Goal: Information Seeking & Learning: Learn about a topic

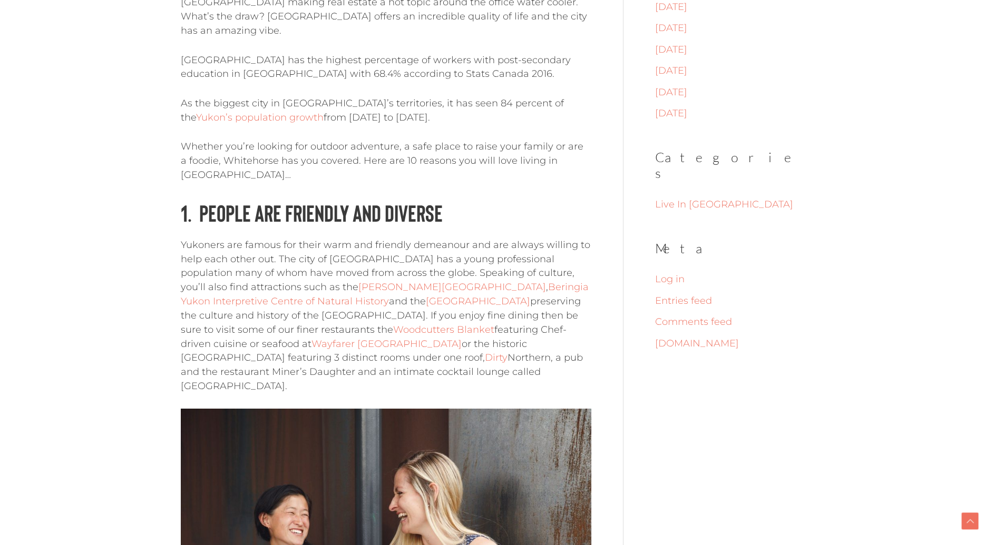
scroll to position [515, 0]
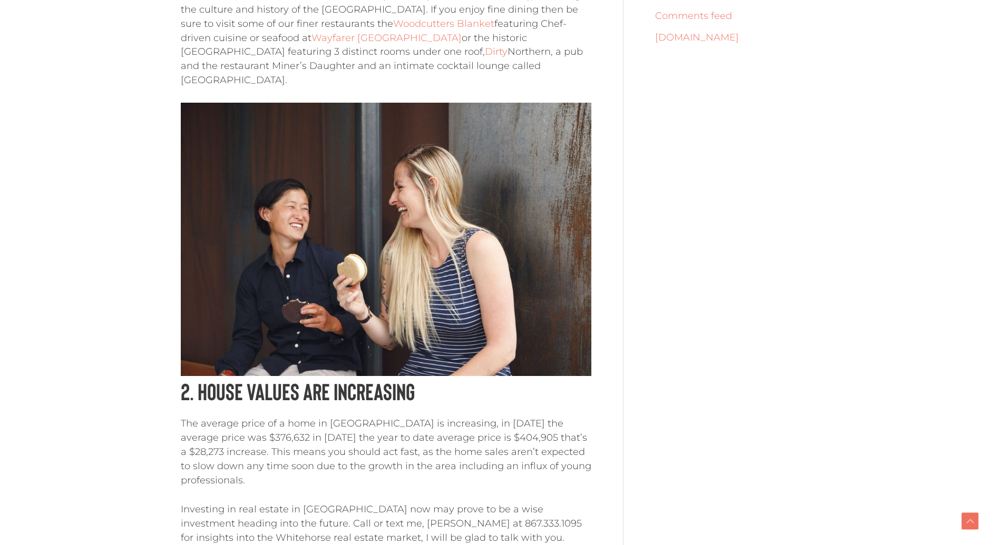
scroll to position [822, 0]
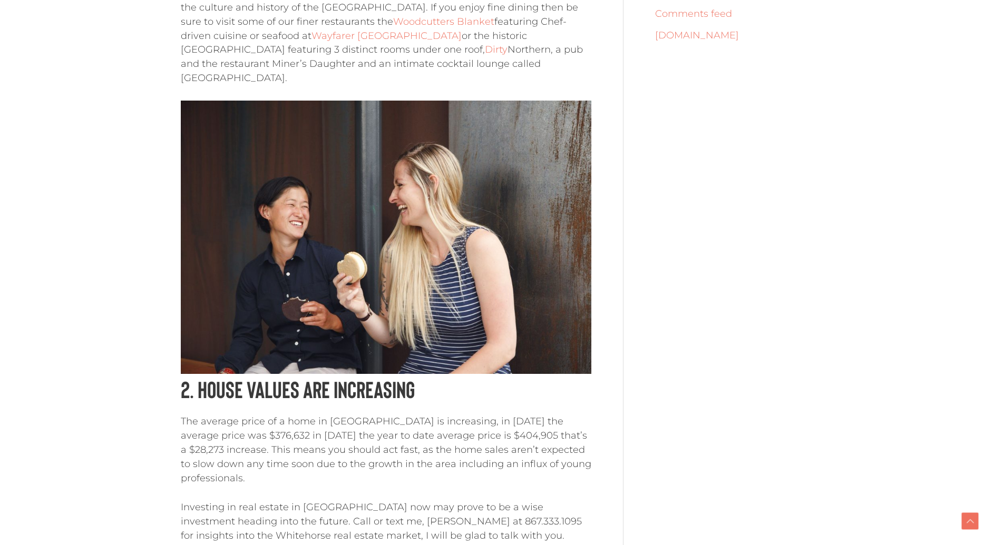
click at [387, 415] on p "The average price of a home in Whitehouse is increasing, in 2018 the average pr…" at bounding box center [386, 450] width 410 height 71
click at [379, 415] on p "The average price of a home in Whitehouse is increasing, in 2018 the average pr…" at bounding box center [386, 450] width 410 height 71
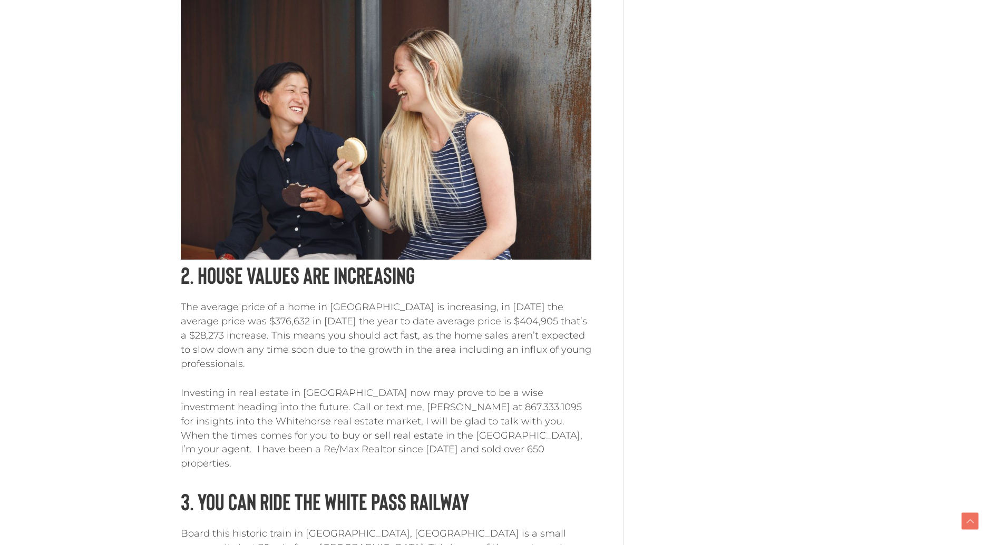
scroll to position [955, 0]
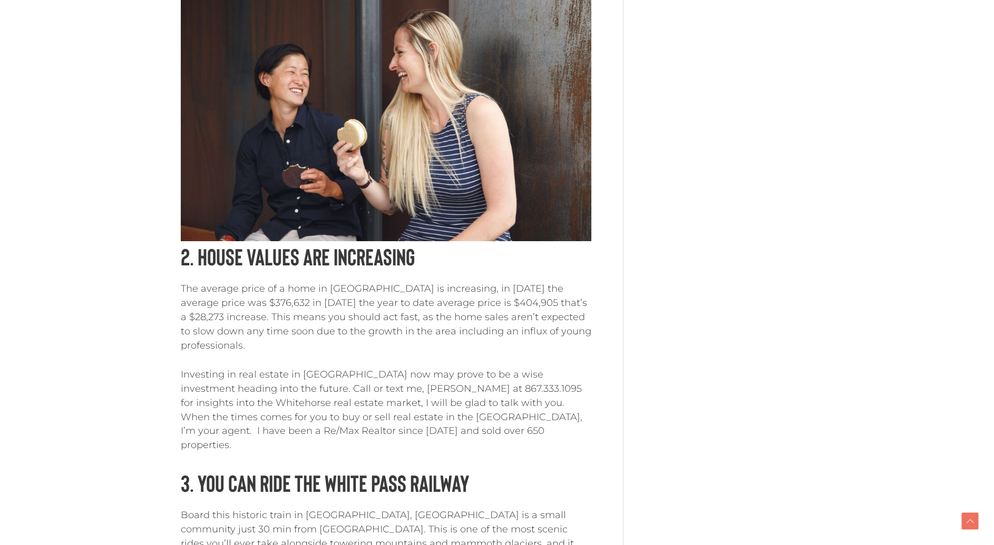
click at [379, 390] on p "Investing in real estate in Whitehorse now may prove to be a wise investment he…" at bounding box center [386, 410] width 410 height 85
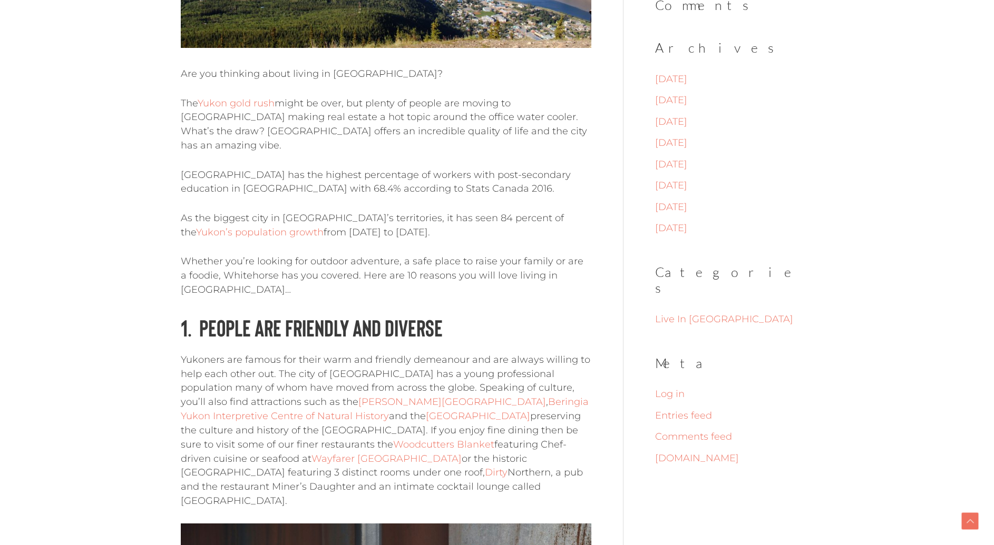
scroll to position [442, 0]
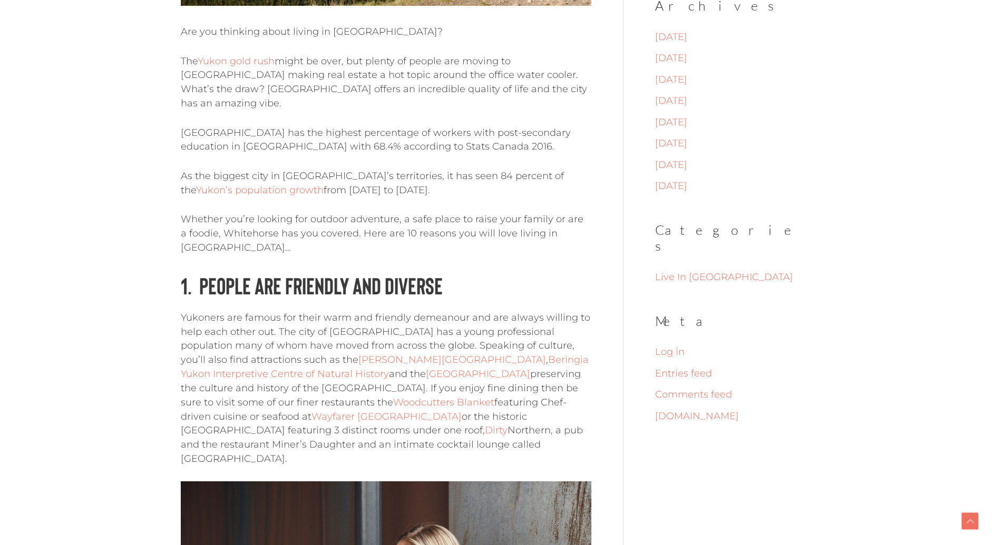
click at [275, 311] on p "Yukoners are famous for their warm and friendly demeanour and are always willin…" at bounding box center [386, 388] width 410 height 155
click at [406, 385] on p "Yukoners are famous for their warm and friendly demeanour and are always willin…" at bounding box center [386, 388] width 410 height 155
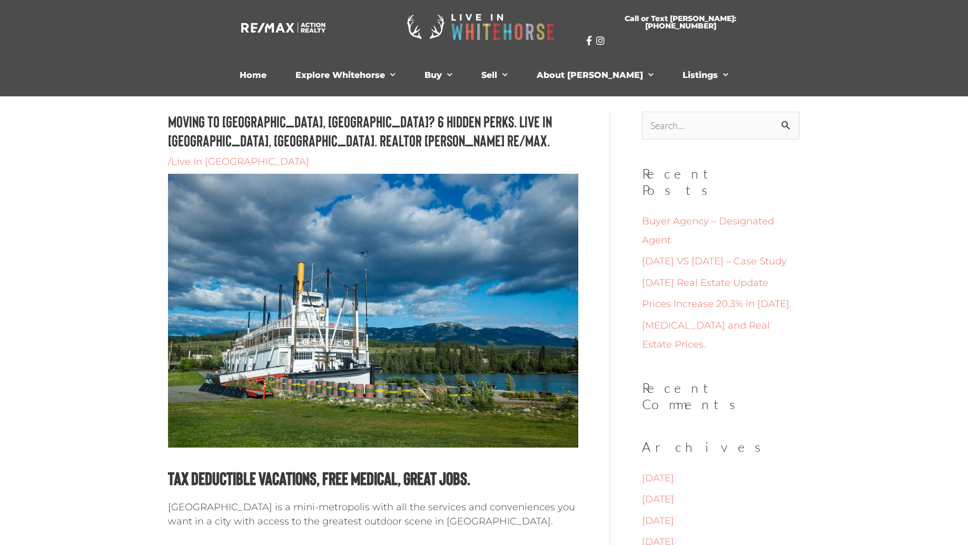
click at [447, 118] on h1 "Moving to [GEOGRAPHIC_DATA], [GEOGRAPHIC_DATA]? 6 Hidden Perks. Live in [GEOGRA…" at bounding box center [373, 131] width 410 height 38
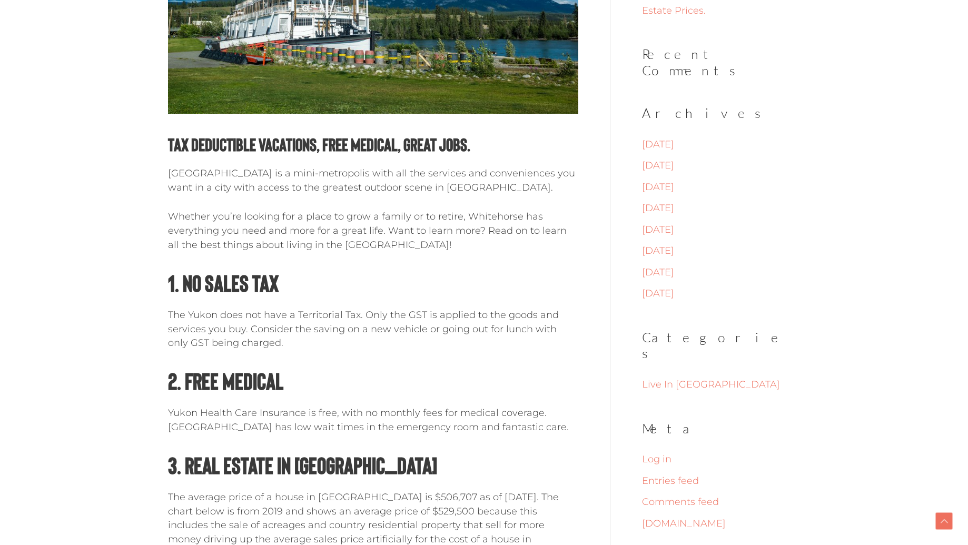
scroll to position [337, 0]
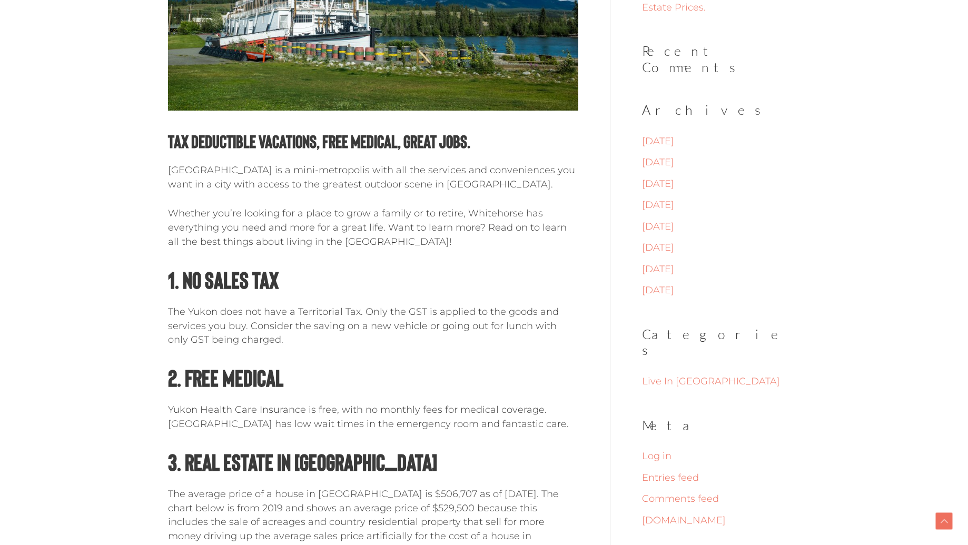
click at [250, 275] on strong "1. No Sales Tax" at bounding box center [223, 280] width 111 height 28
drag, startPoint x: 275, startPoint y: 283, endPoint x: 152, endPoint y: 286, distance: 123.3
click at [309, 288] on h2 "1. No Sales Tax" at bounding box center [373, 279] width 410 height 30
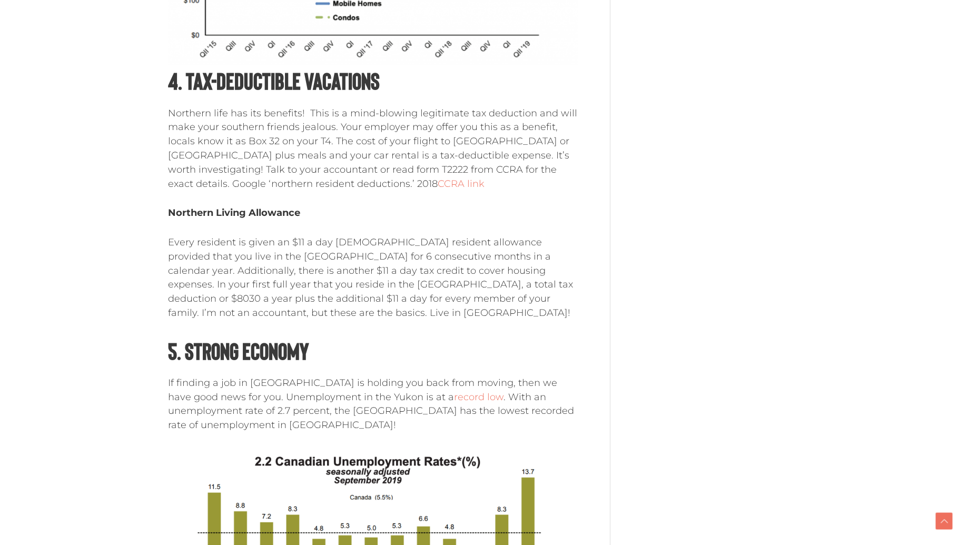
scroll to position [1211, 0]
click at [244, 246] on p "Every resident is given an $11 a day northern resident allowance provided that …" at bounding box center [373, 277] width 410 height 85
click at [378, 239] on p "Every resident is given an $11 a day northern resident allowance provided that …" at bounding box center [373, 277] width 410 height 85
click at [396, 288] on p "Every resident is given an $11 a day northern resident allowance provided that …" at bounding box center [373, 277] width 410 height 85
click at [375, 296] on p "Every resident is given an $11 a day northern resident allowance provided that …" at bounding box center [373, 277] width 410 height 85
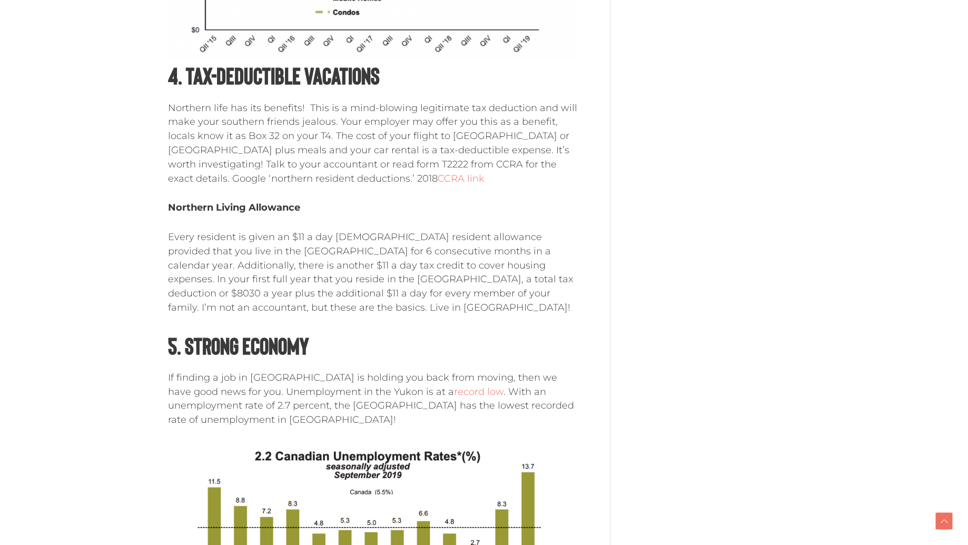
scroll to position [1226, 0]
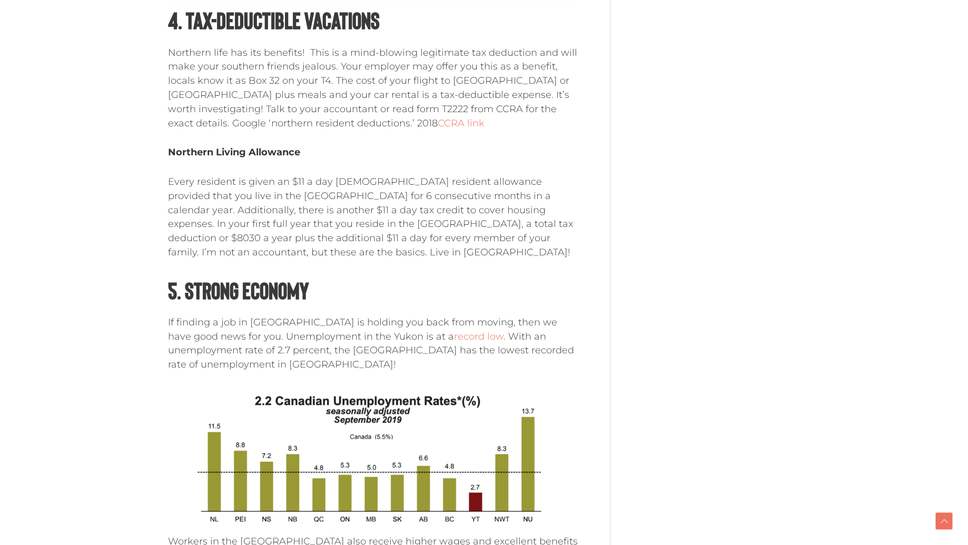
scroll to position [1272, 0]
click at [265, 337] on p "If finding a job in Whitehorse is holding you back from moving, then we have go…" at bounding box center [373, 343] width 410 height 56
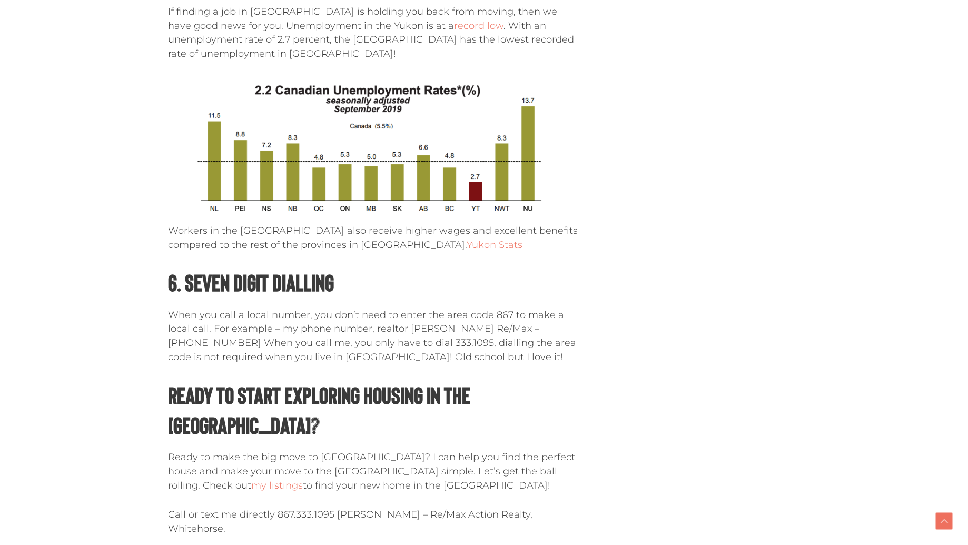
scroll to position [1616, 0]
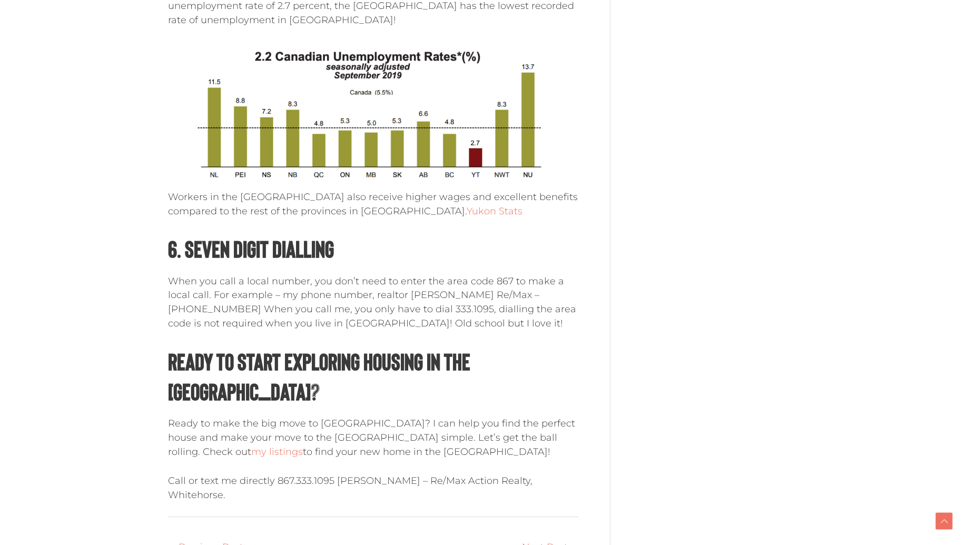
click at [253, 352] on strong "Ready to Start Exploring Housing in the Yukon?" at bounding box center [319, 376] width 302 height 58
click at [252, 329] on p "When you call a local number, you don’t need to enter the area code 867 to make…" at bounding box center [373, 303] width 410 height 56
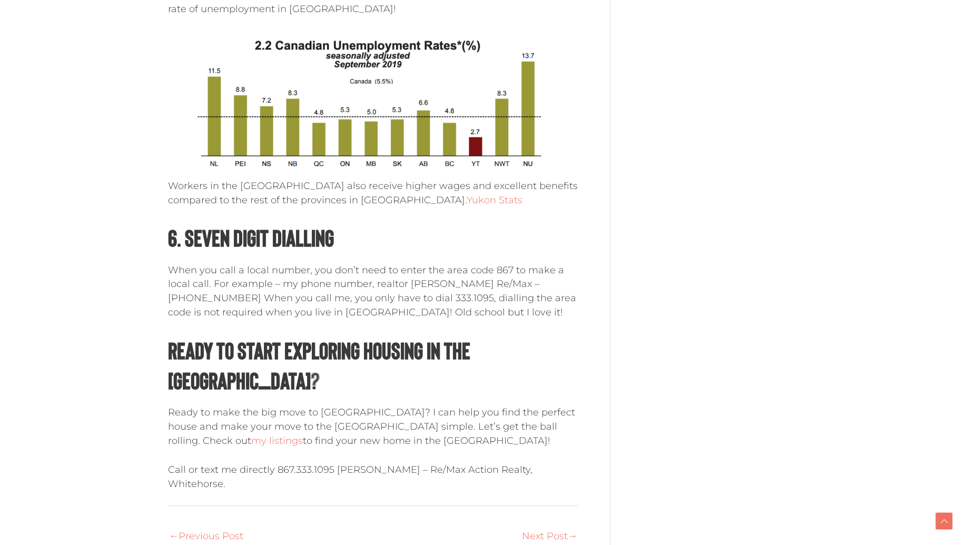
scroll to position [1628, 0]
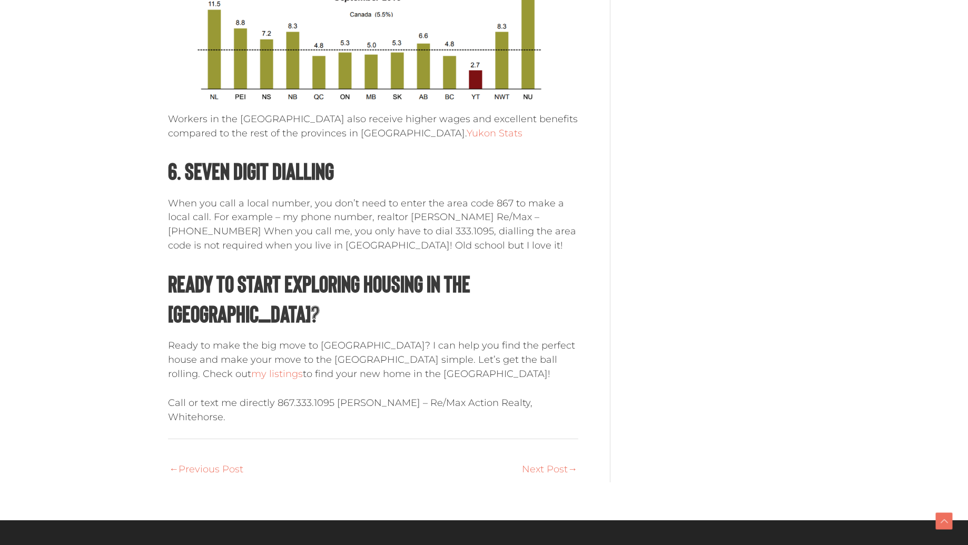
scroll to position [1694, 0]
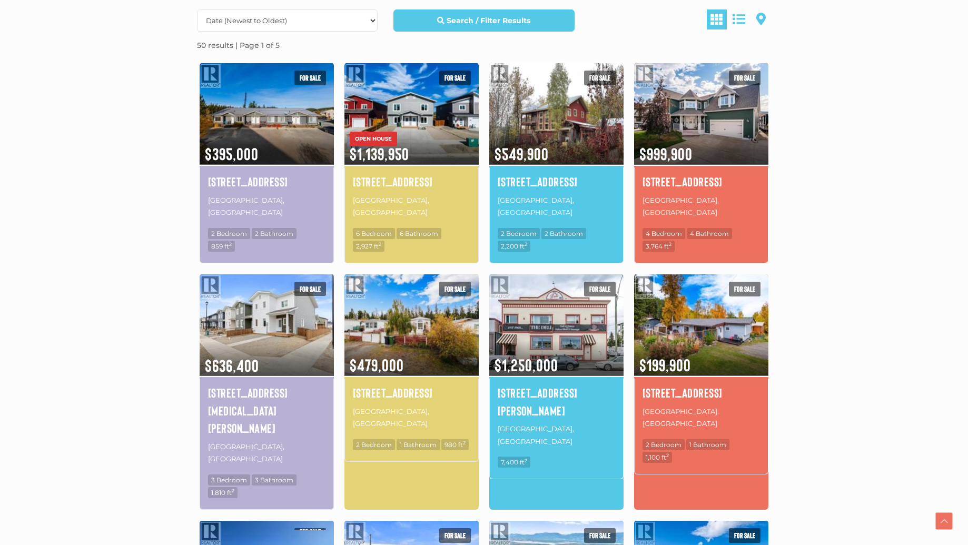
scroll to position [217, 0]
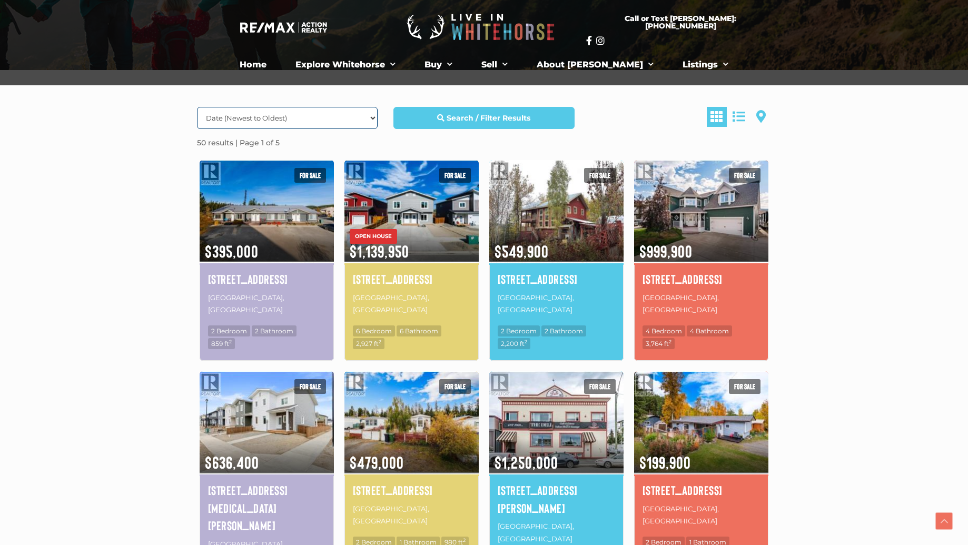
click at [336, 117] on select "Date (Newest to Oldest) Date (Oldest to Newest) Price (Highest to Lowest) Price…" at bounding box center [287, 118] width 181 height 22
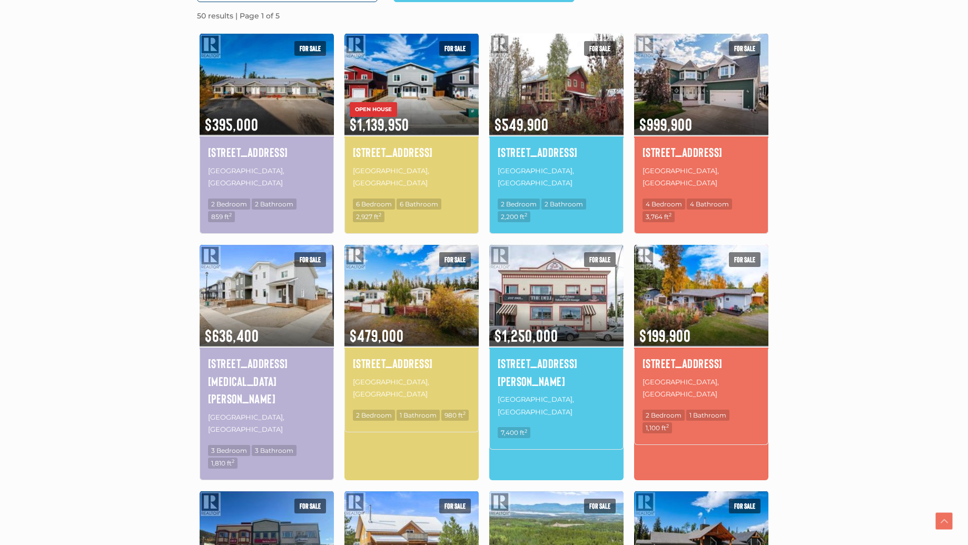
scroll to position [201, 0]
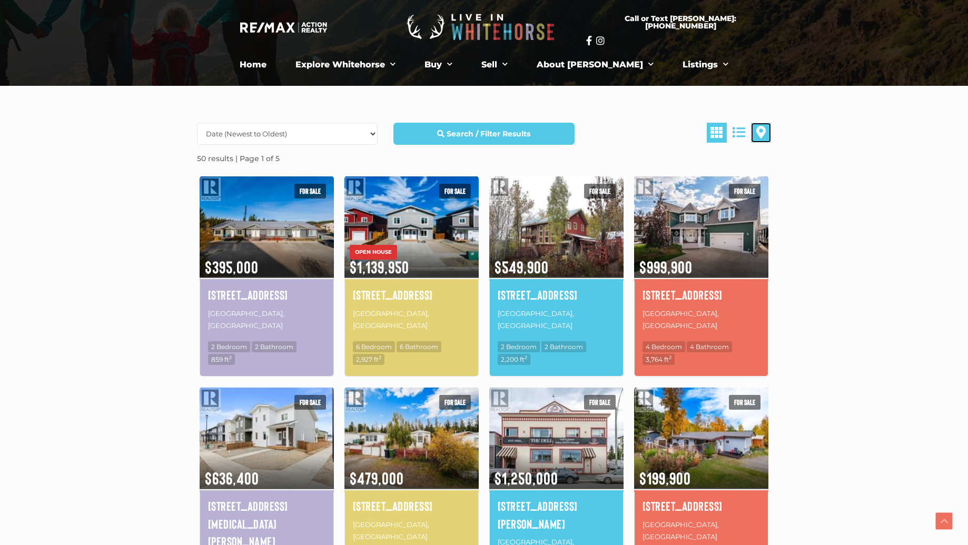
click at [759, 136] on span at bounding box center [761, 132] width 9 height 13
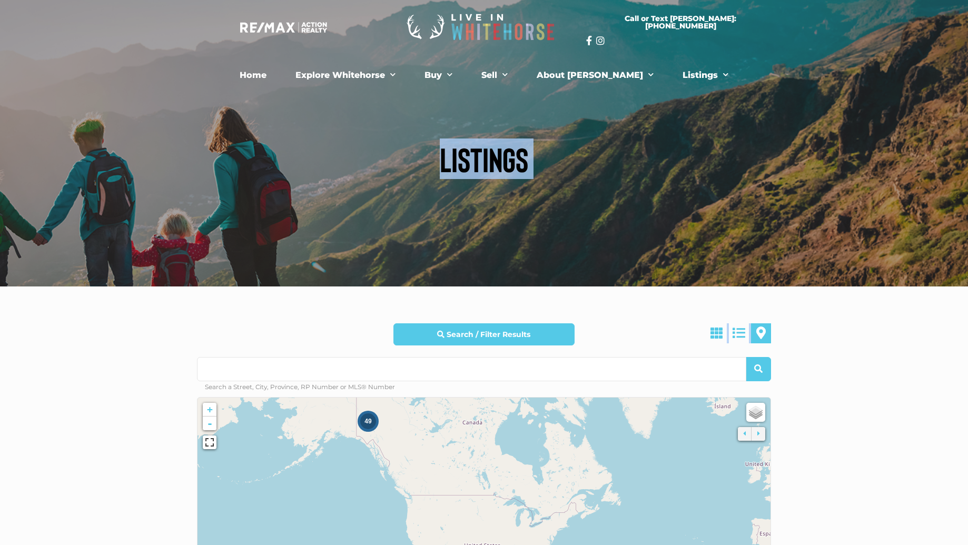
drag, startPoint x: 102, startPoint y: 375, endPoint x: 105, endPoint y: 273, distance: 102.3
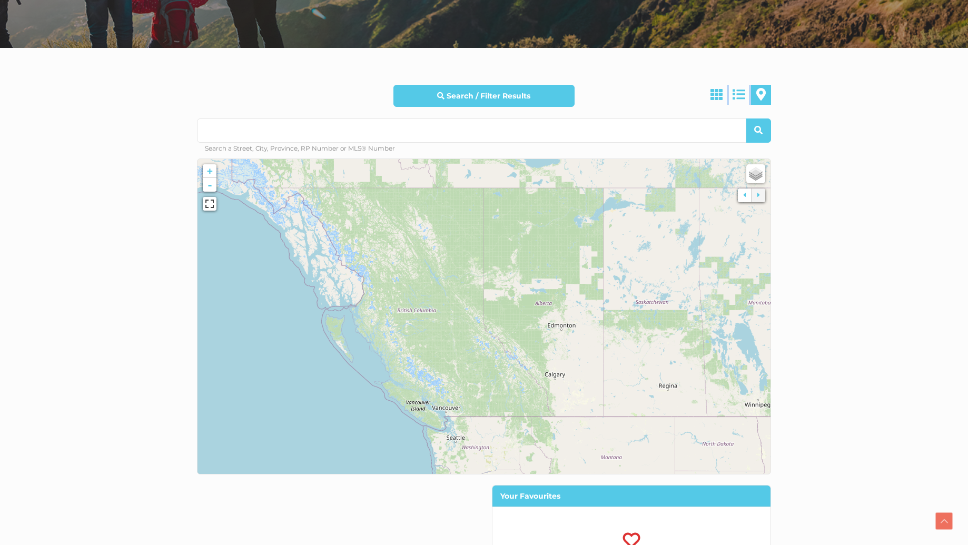
drag, startPoint x: 390, startPoint y: 442, endPoint x: 518, endPoint y: 560, distance: 174.1
click at [518, 545] on html "Skip to content Call or Text Scott: 867.333.1095 Home Explore Whitehorse Neighb…" at bounding box center [484, 460] width 968 height 1399
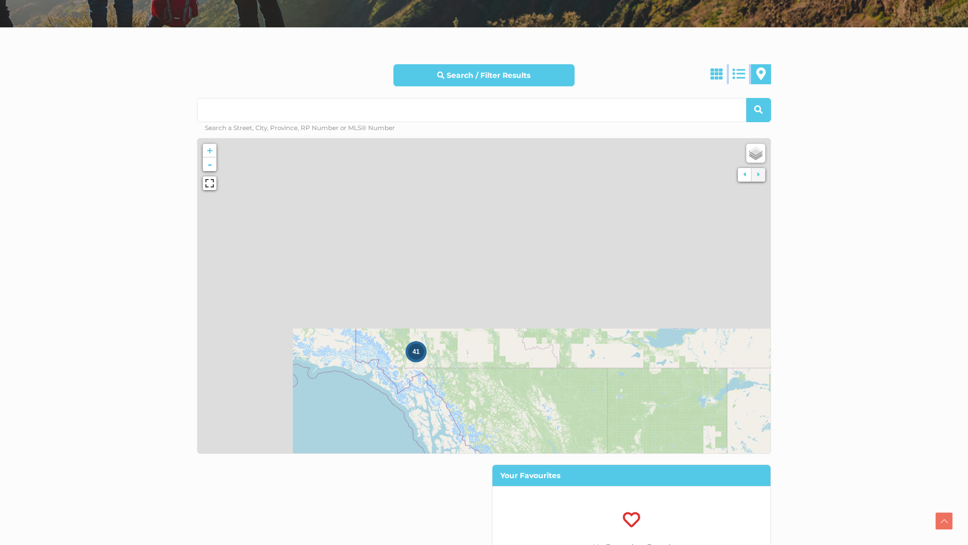
drag, startPoint x: 394, startPoint y: 223, endPoint x: 508, endPoint y: 404, distance: 214.1
click at [520, 429] on icon at bounding box center [607, 497] width 619 height 340
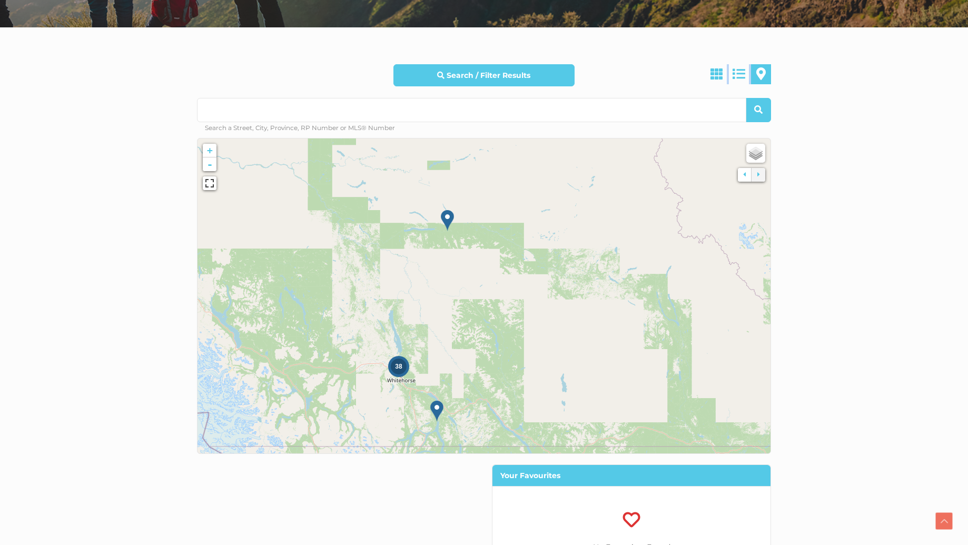
drag, startPoint x: 415, startPoint y: 252, endPoint x: 529, endPoint y: 300, distance: 123.5
click at [529, 300] on icon at bounding box center [596, 344] width 619 height 340
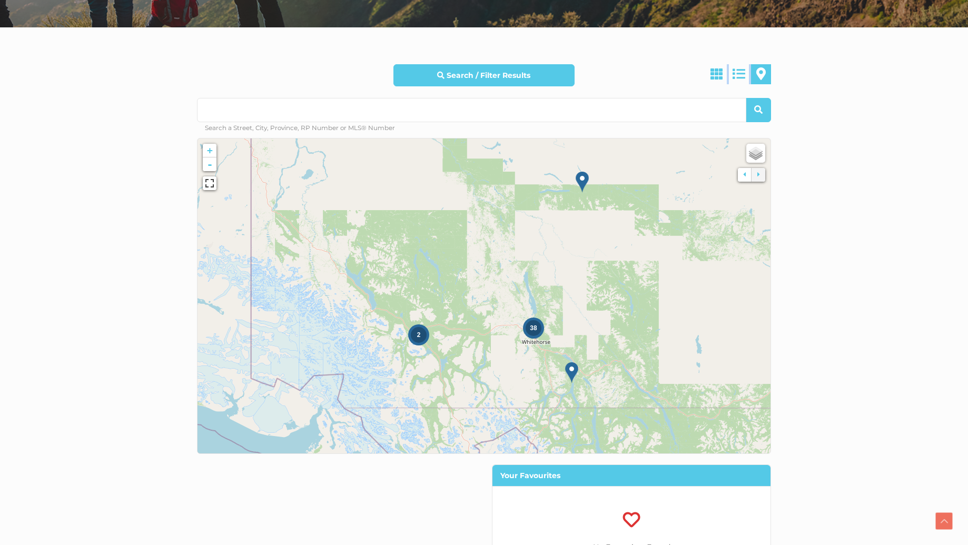
drag, startPoint x: 496, startPoint y: 347, endPoint x: 616, endPoint y: 311, distance: 125.2
click at [616, 311] on icon at bounding box center [618, 257] width 619 height 340
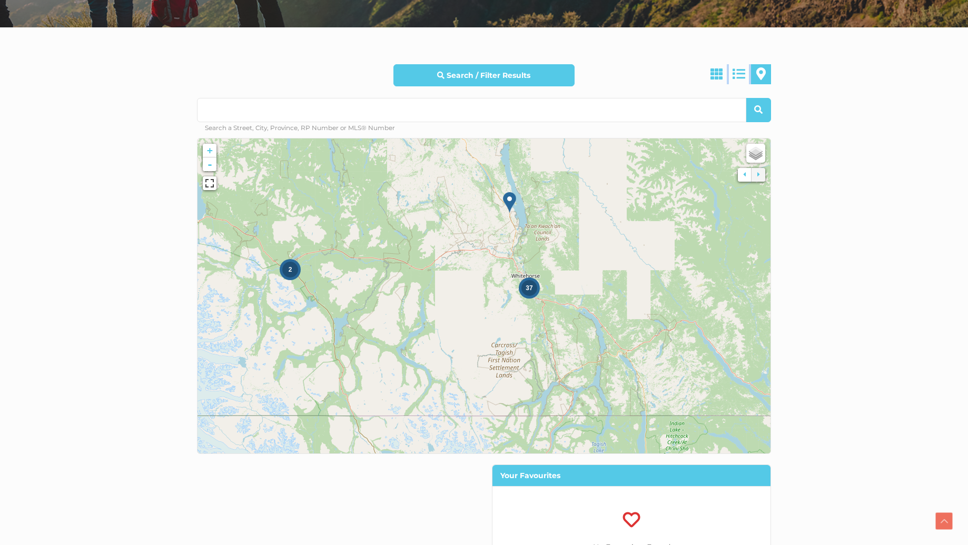
drag, startPoint x: 527, startPoint y: 340, endPoint x: 596, endPoint y: 251, distance: 113.0
click at [596, 251] on icon at bounding box center [553, 207] width 619 height 340
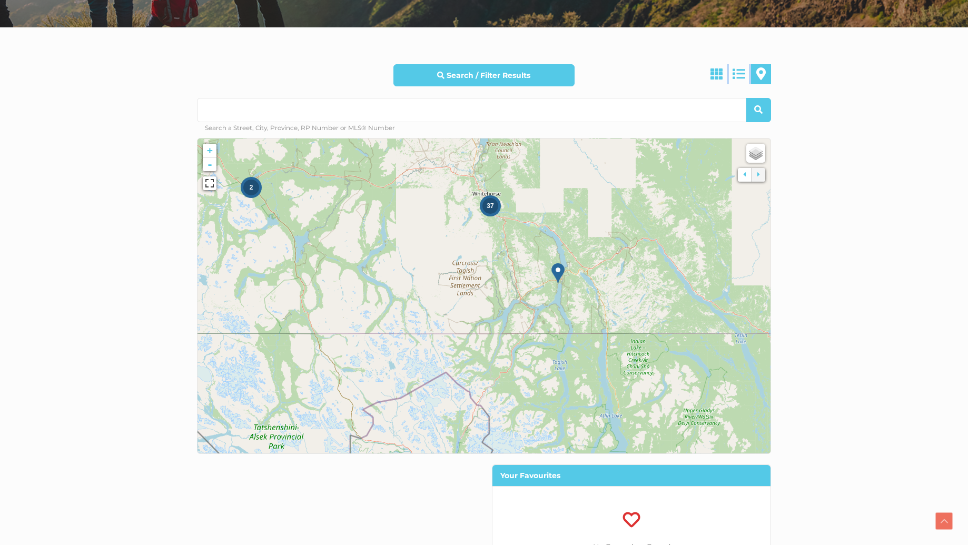
drag, startPoint x: 482, startPoint y: 341, endPoint x: 443, endPoint y: 259, distance: 91.0
click at [443, 259] on icon at bounding box center [445, 214] width 619 height 340
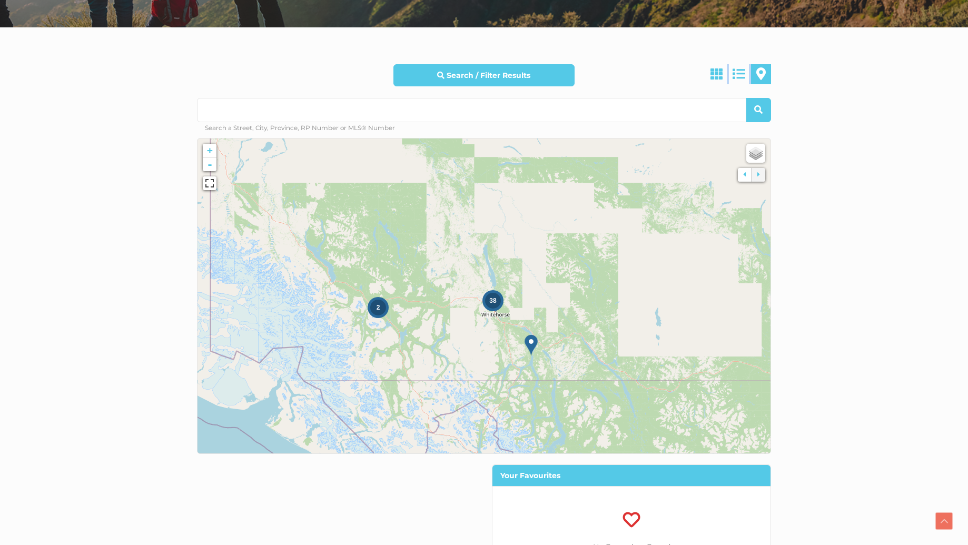
drag, startPoint x: 428, startPoint y: 251, endPoint x: 455, endPoint y: 347, distance: 99.6
click at [455, 347] on icon at bounding box center [515, 380] width 619 height 340
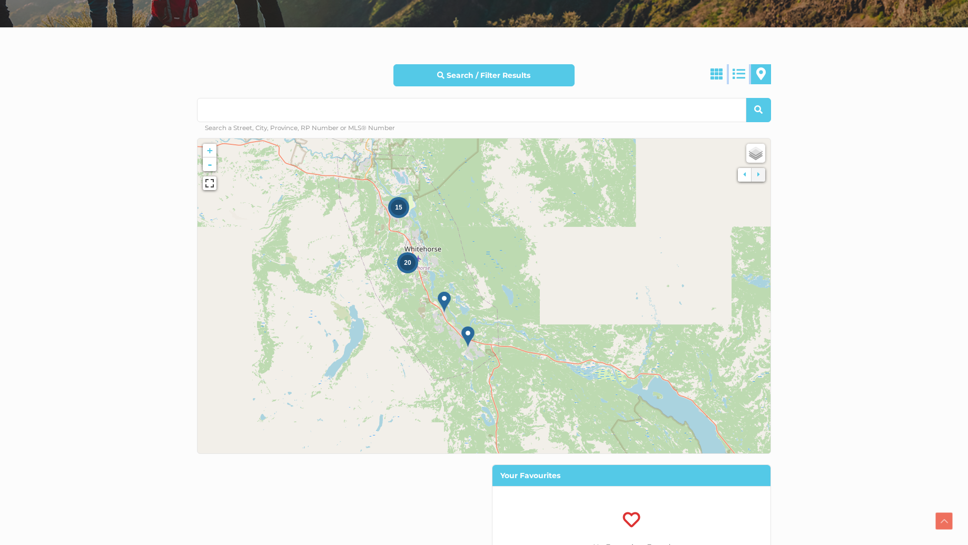
drag, startPoint x: 554, startPoint y: 275, endPoint x: 278, endPoint y: 316, distance: 279.6
click at [278, 316] on icon at bounding box center [213, 335] width 619 height 340
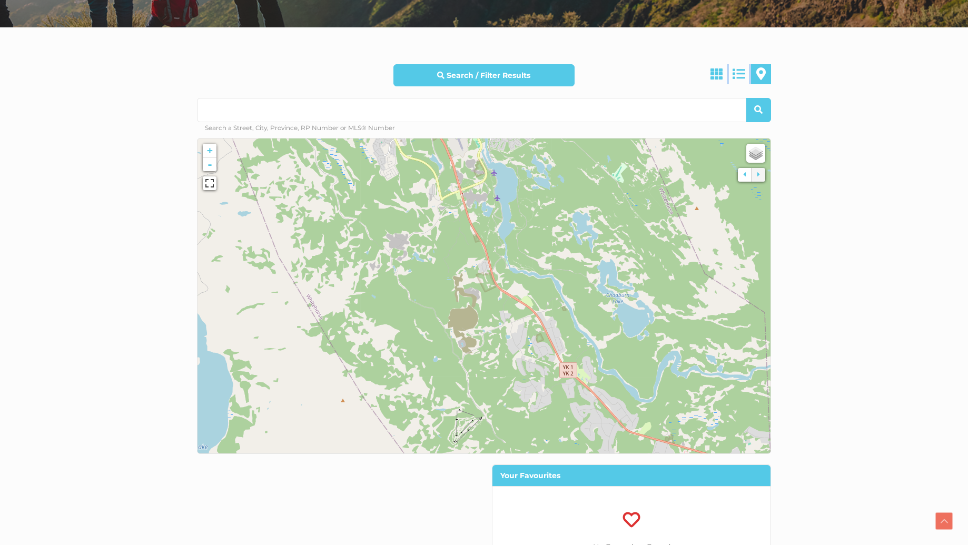
drag, startPoint x: 370, startPoint y: 279, endPoint x: 736, endPoint y: 275, distance: 365.1
click at [736, 275] on icon at bounding box center [849, 292] width 619 height 340
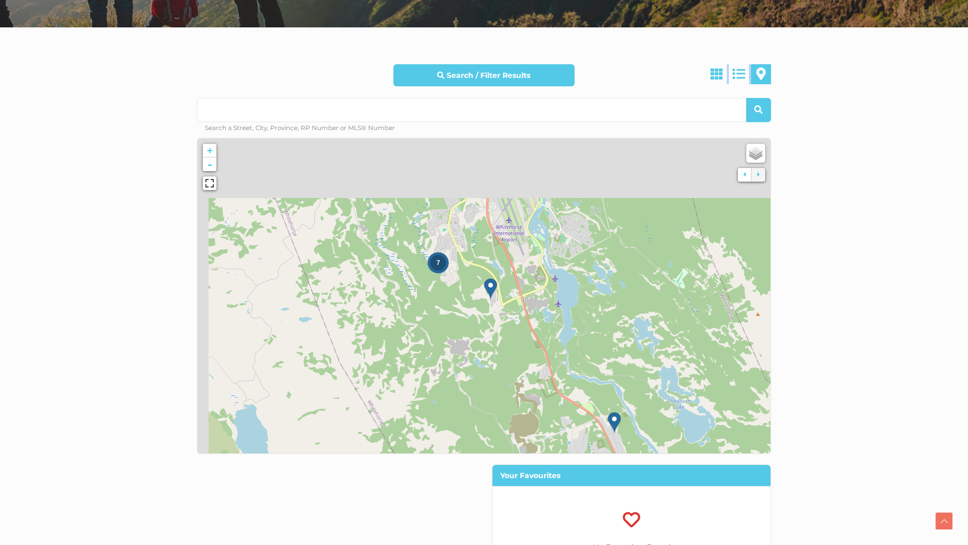
drag, startPoint x: 532, startPoint y: 211, endPoint x: 602, endPoint y: 324, distance: 132.3
click at [607, 328] on icon at bounding box center [545, 402] width 619 height 340
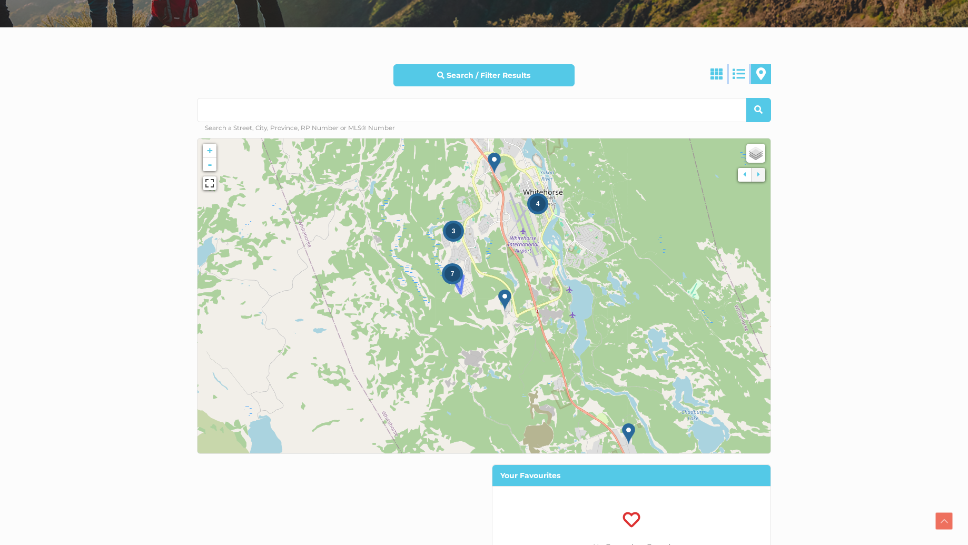
click at [455, 275] on div "7" at bounding box center [453, 274] width 16 height 16
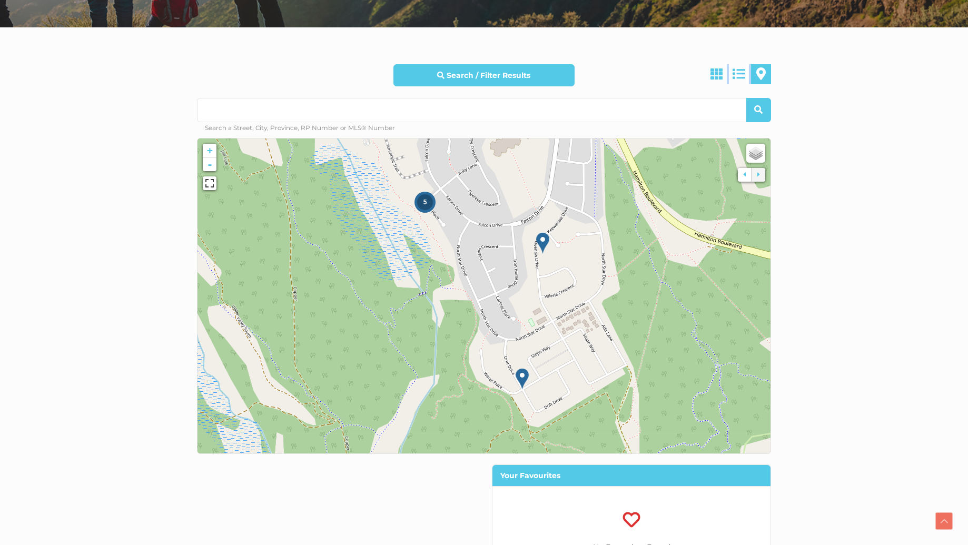
click at [425, 200] on span "5" at bounding box center [426, 202] width 4 height 7
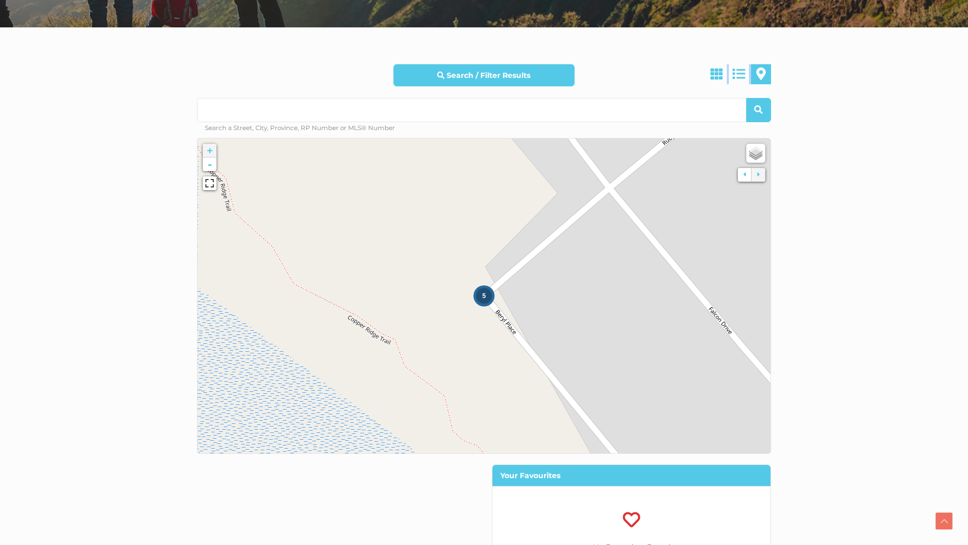
click at [484, 298] on span "5" at bounding box center [485, 295] width 4 height 7
click at [484, 298] on img at bounding box center [480, 306] width 13 height 22
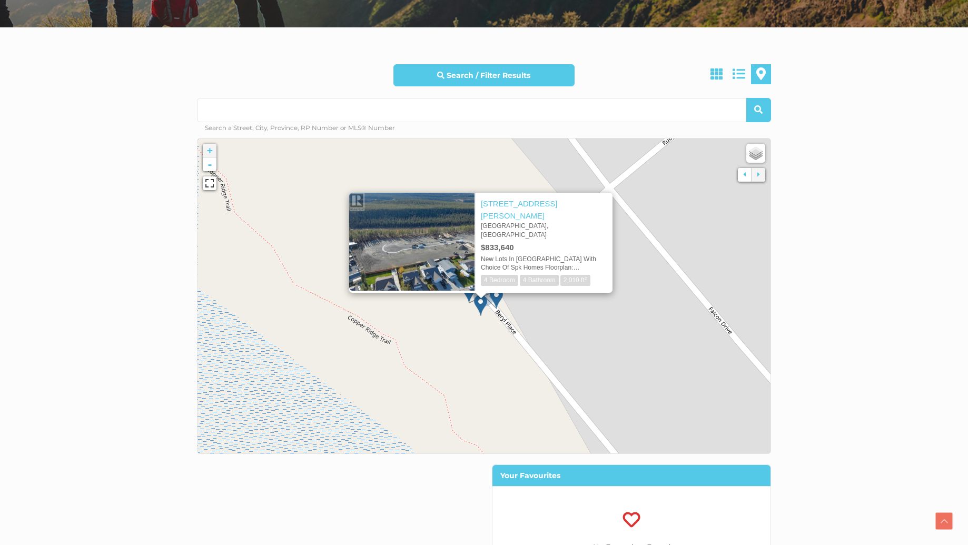
click at [865, 284] on section "Search / Filter Results All Property Types Business Industrial Office Other Sin…" at bounding box center [484, 310] width 968 height 567
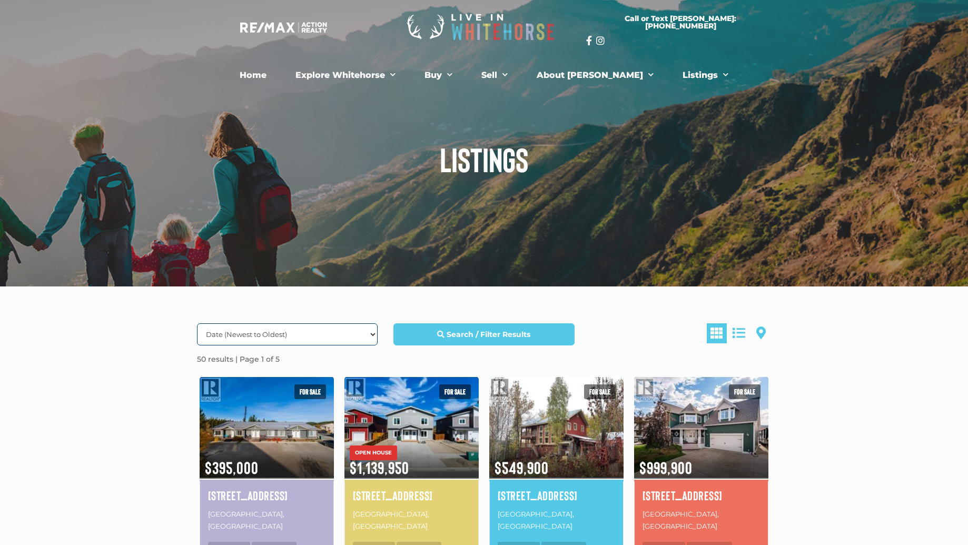
click at [257, 332] on select "Date (Newest to Oldest) Date (Oldest to Newest) Price (Highest to Lowest) Price…" at bounding box center [287, 335] width 181 height 22
select select "Price ASC, Lease ASC, property_id ASC"
click at [197, 324] on select "Date (Newest to Oldest) Date (Oldest to Newest) Price (Highest to Lowest) Price…" at bounding box center [287, 335] width 181 height 22
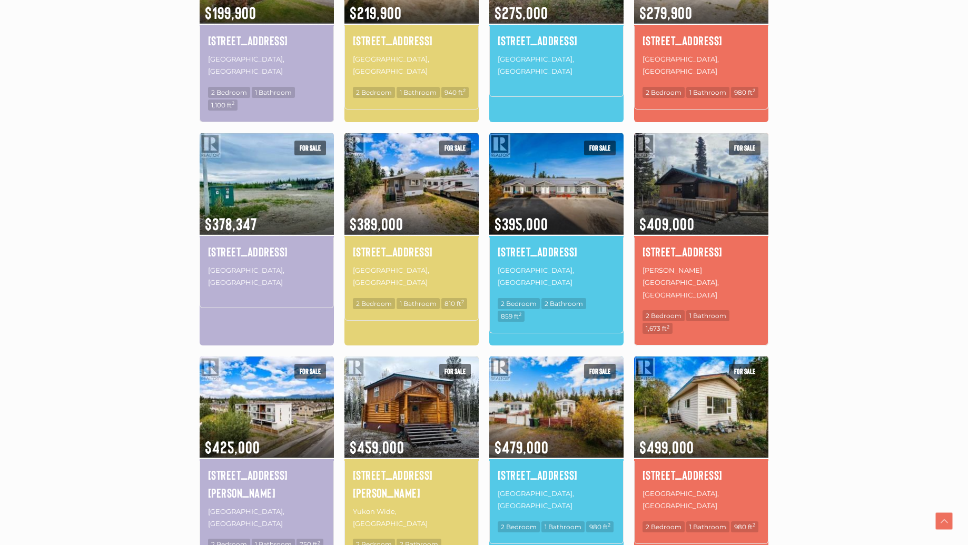
scroll to position [575, 0]
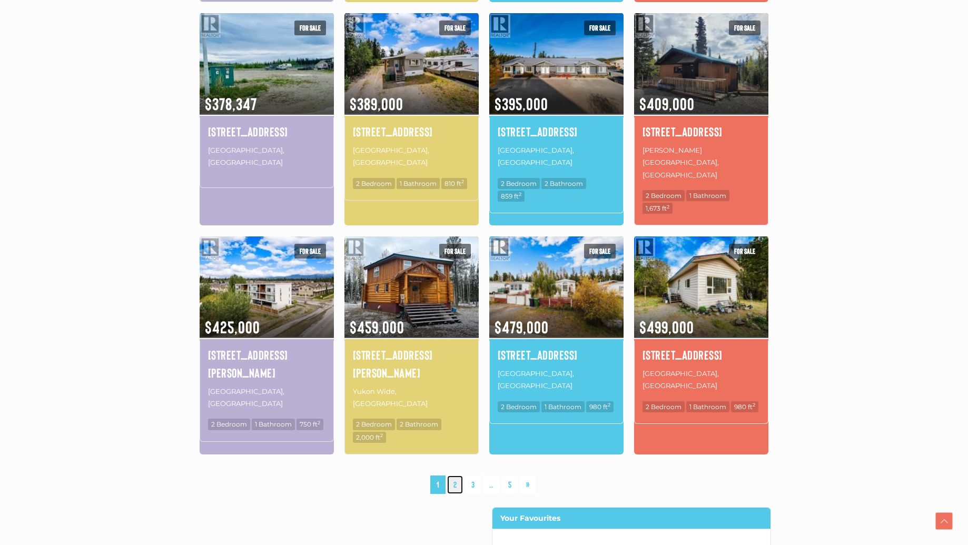
click at [459, 476] on link "2" at bounding box center [455, 485] width 16 height 18
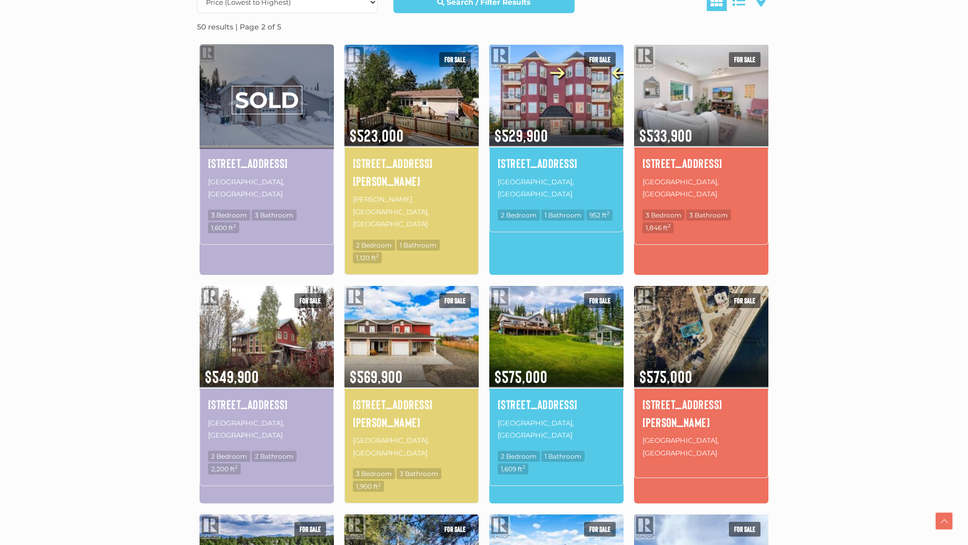
scroll to position [487, 0]
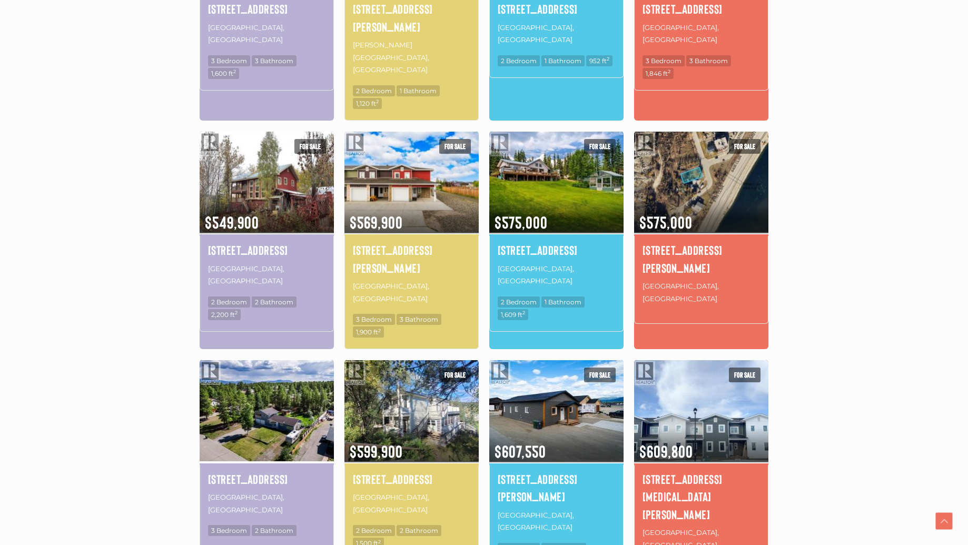
click at [262, 359] on img at bounding box center [267, 410] width 134 height 105
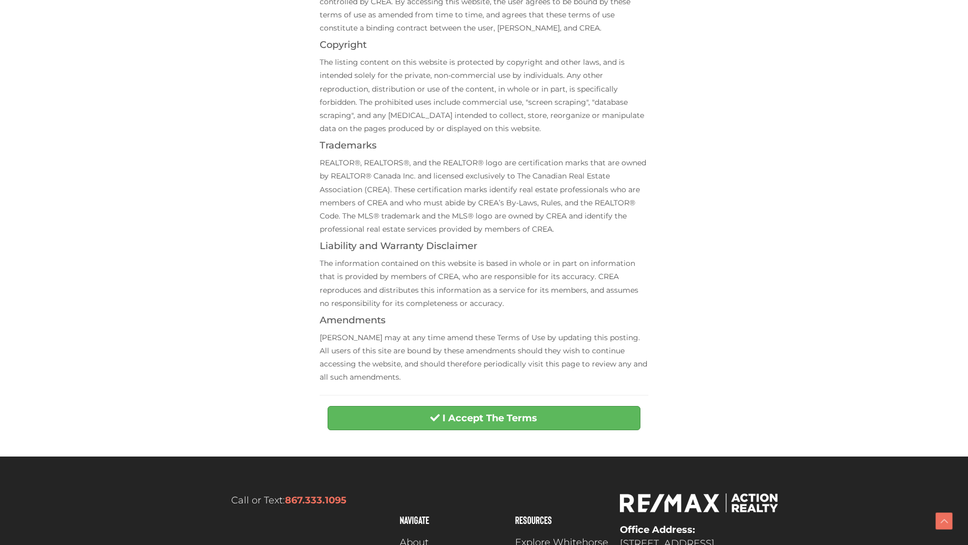
scroll to position [214, 0]
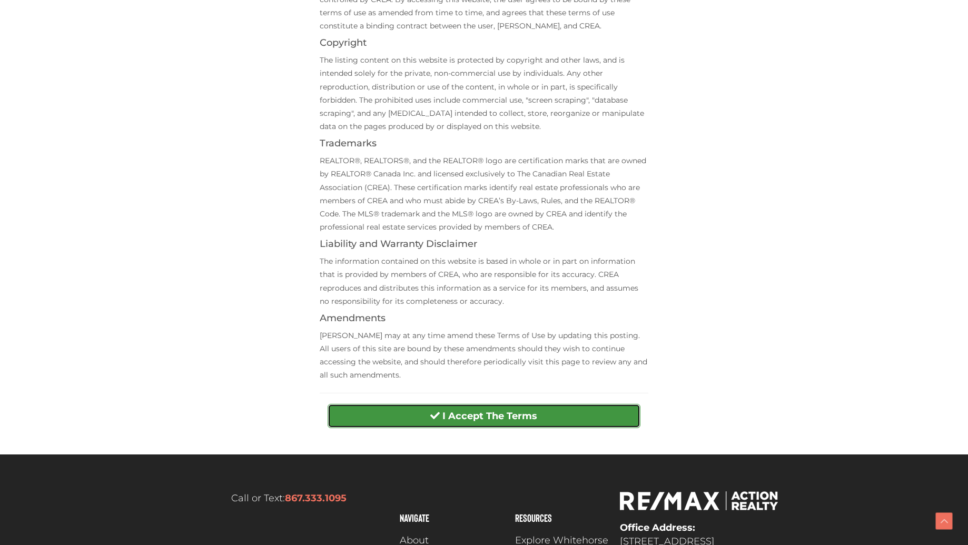
click at [544, 427] on button "I Accept The Terms" at bounding box center [484, 416] width 312 height 24
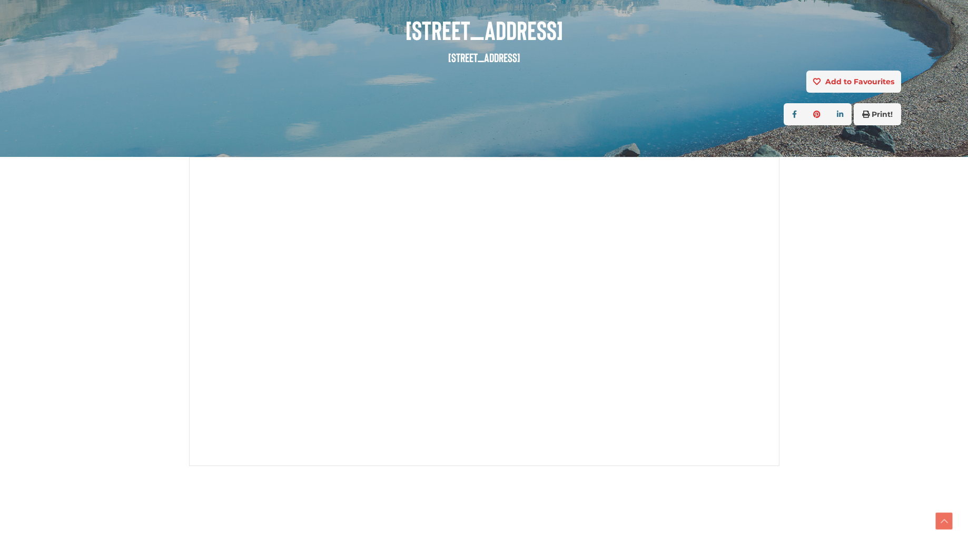
scroll to position [288, 0]
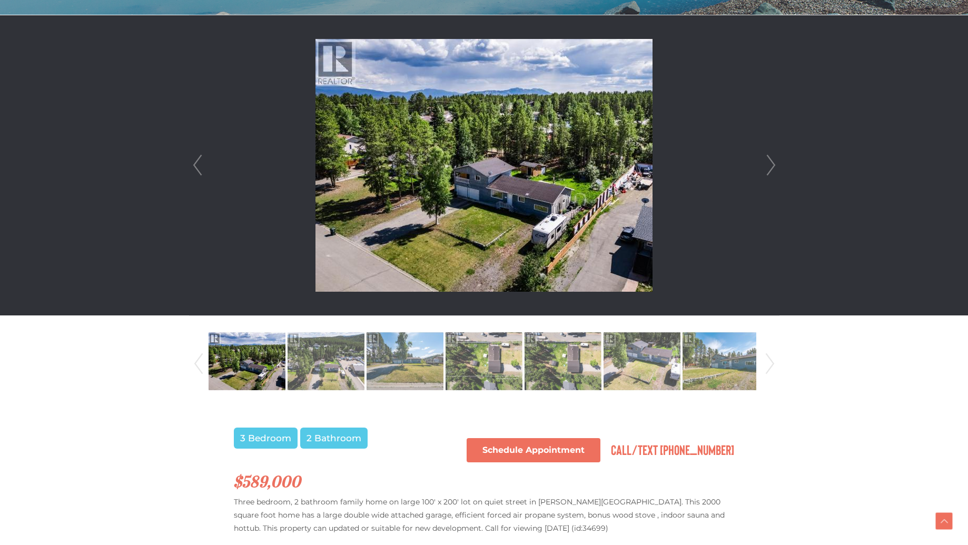
click at [770, 165] on link "Next" at bounding box center [771, 165] width 16 height 300
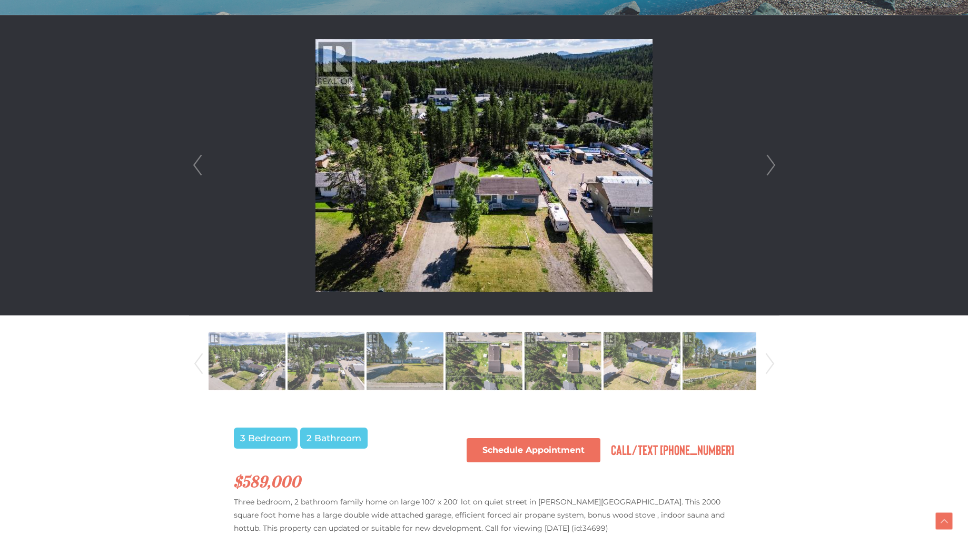
click at [770, 165] on link "Next" at bounding box center [771, 165] width 16 height 300
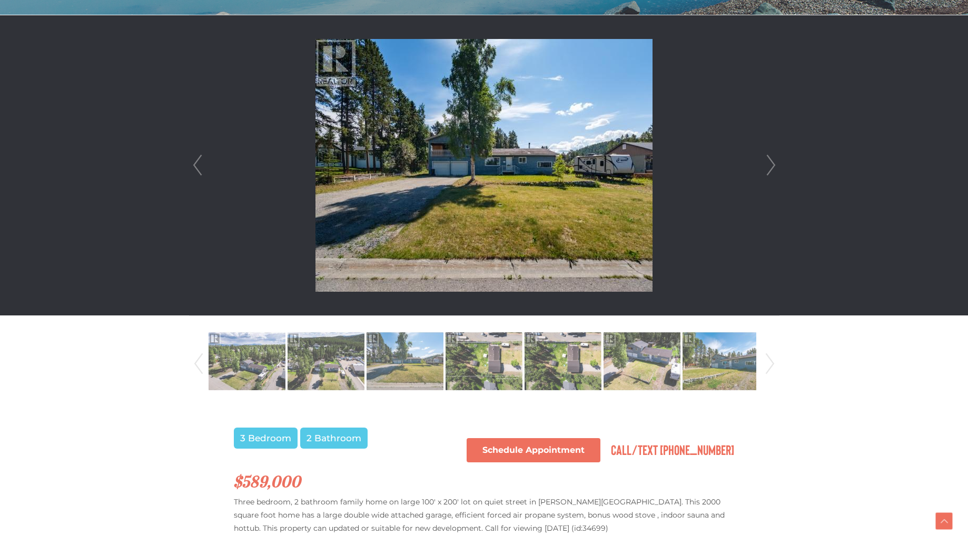
click at [770, 165] on link "Next" at bounding box center [771, 165] width 16 height 300
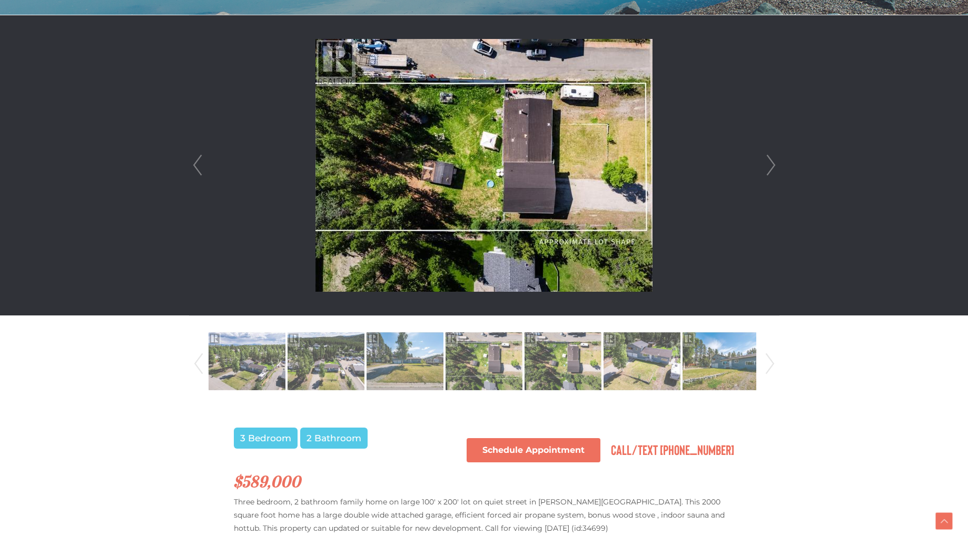
click at [770, 165] on link "Next" at bounding box center [771, 165] width 16 height 300
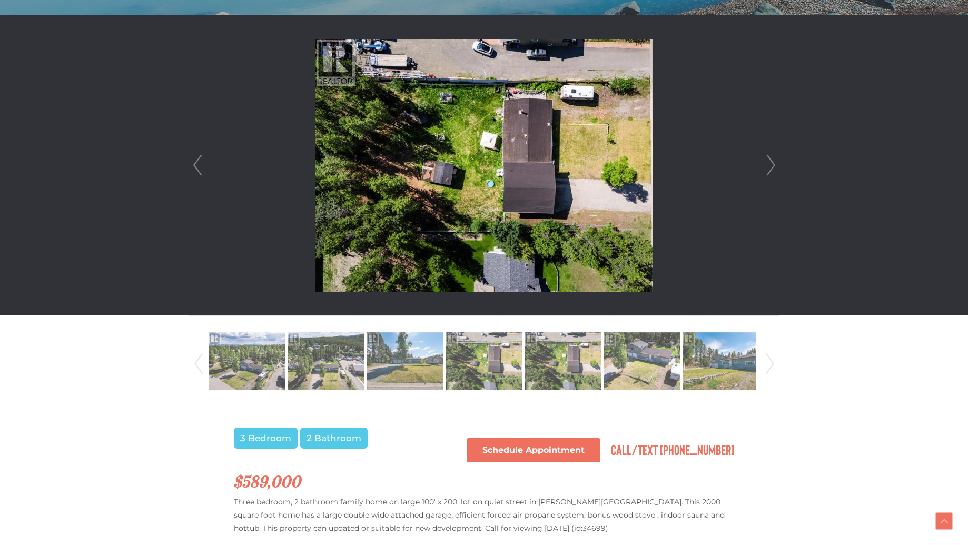
click at [770, 165] on link "Next" at bounding box center [771, 165] width 16 height 300
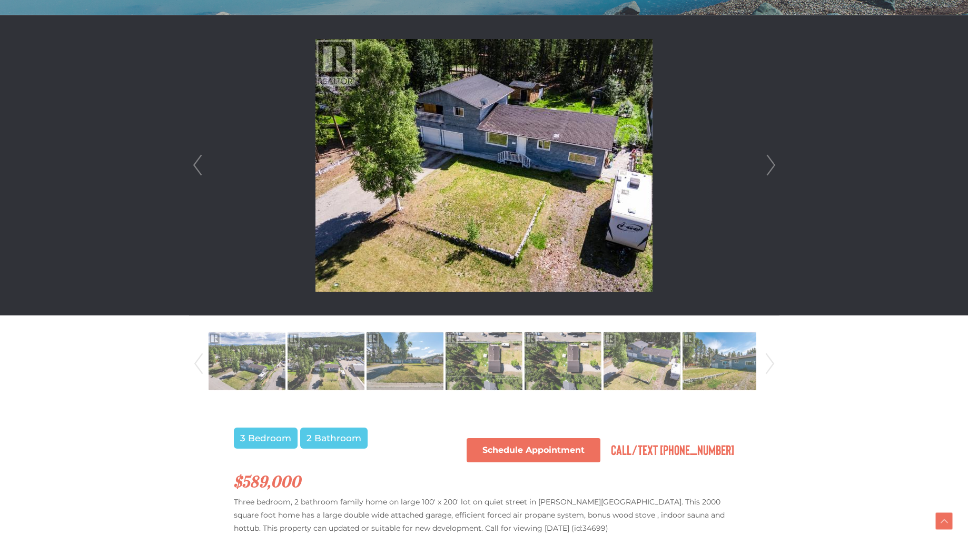
click at [770, 165] on link "Next" at bounding box center [771, 165] width 16 height 300
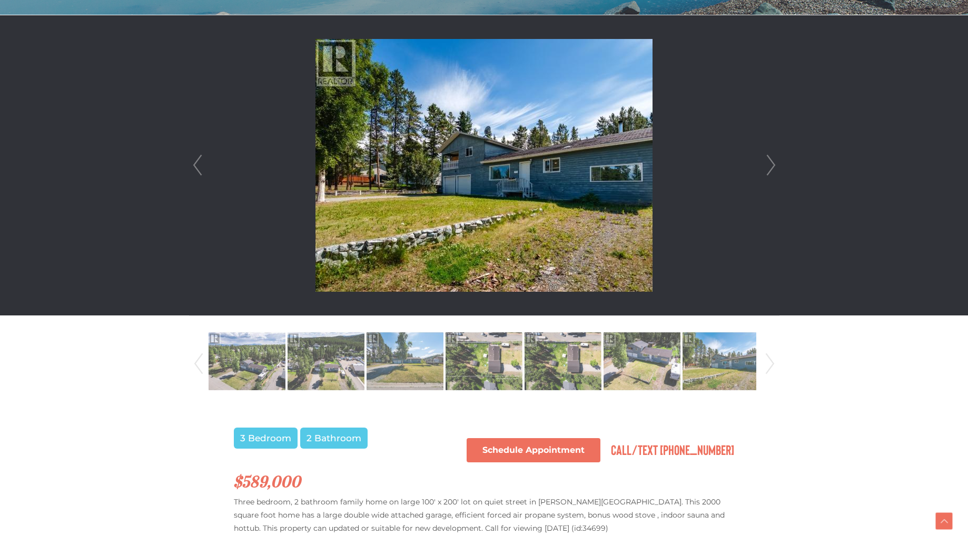
click at [770, 165] on link "Next" at bounding box center [771, 165] width 16 height 300
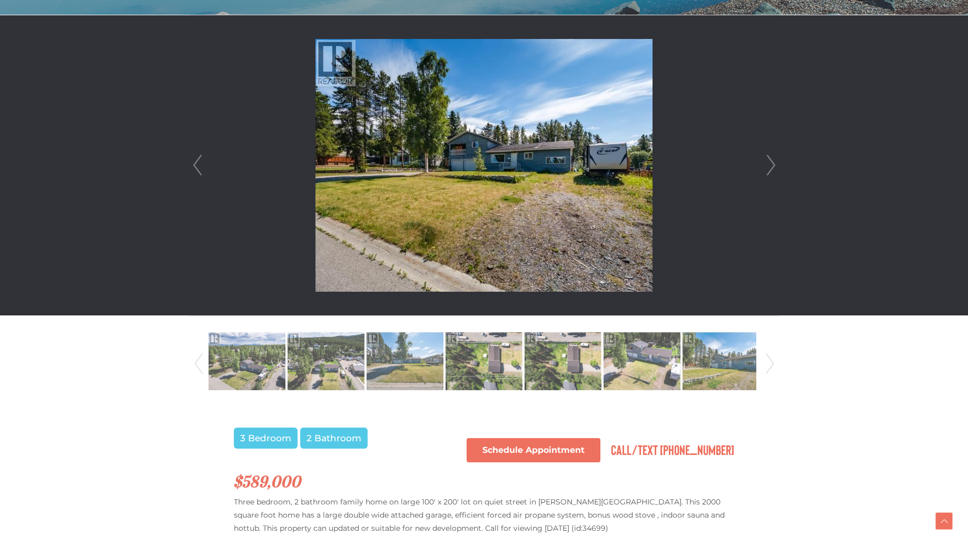
click at [770, 165] on link "Next" at bounding box center [771, 165] width 16 height 300
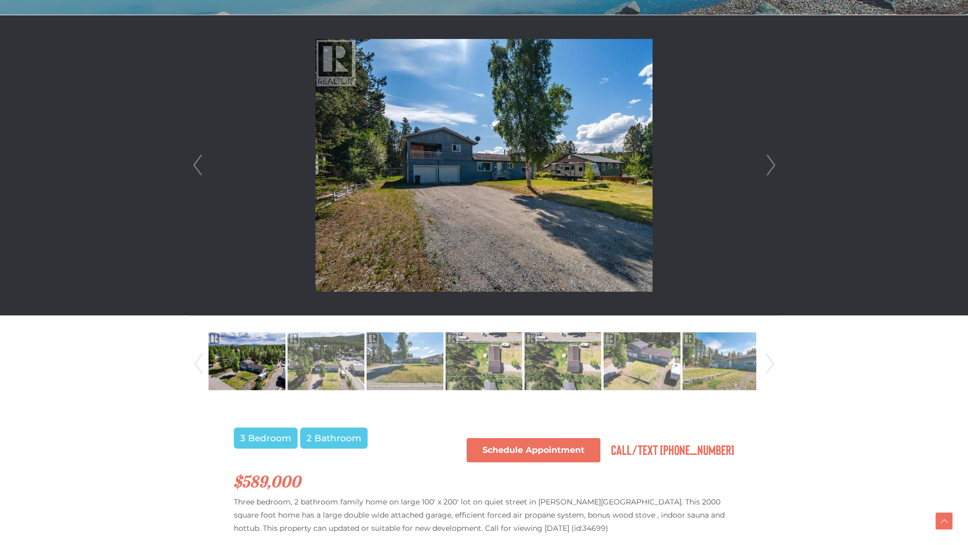
click at [770, 165] on link "Next" at bounding box center [771, 165] width 16 height 300
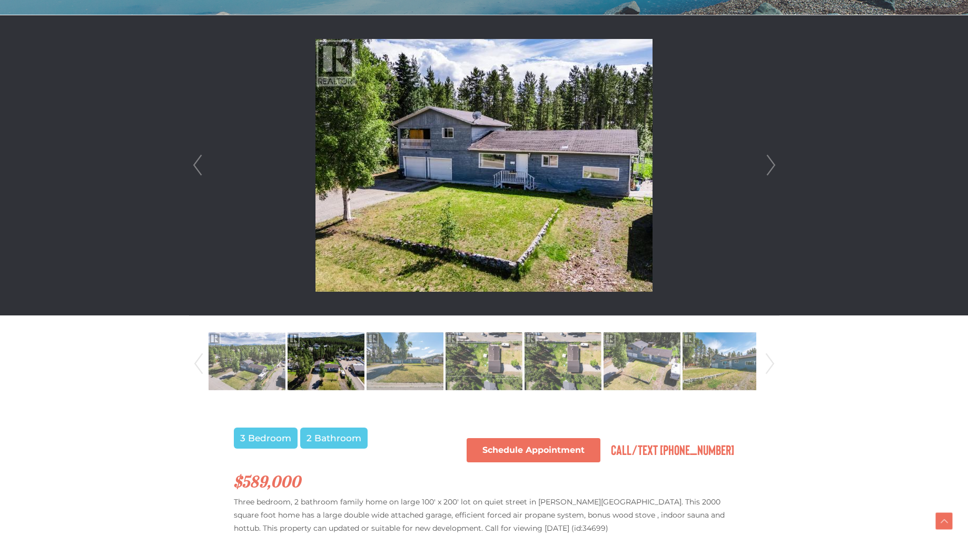
click at [770, 165] on link "Next" at bounding box center [771, 165] width 16 height 300
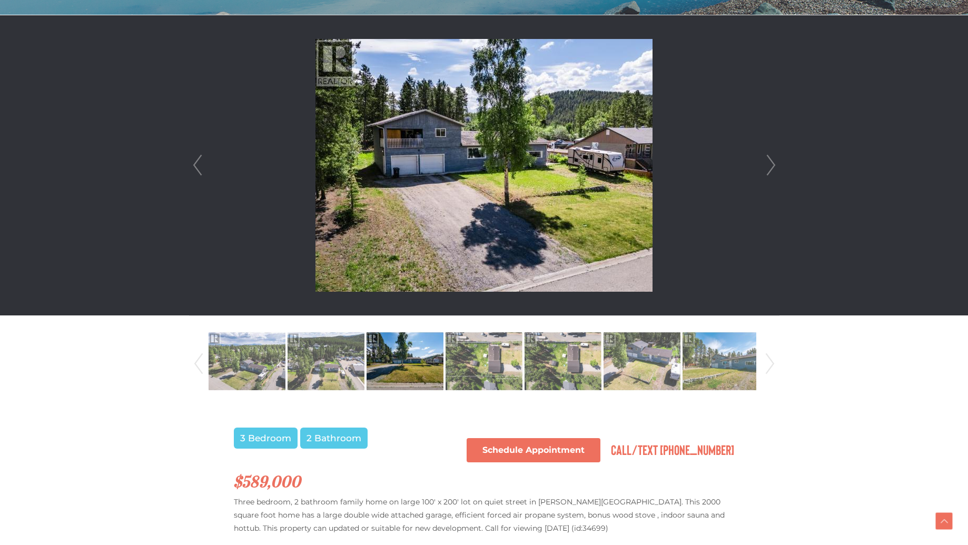
click at [770, 165] on link "Next" at bounding box center [771, 165] width 16 height 300
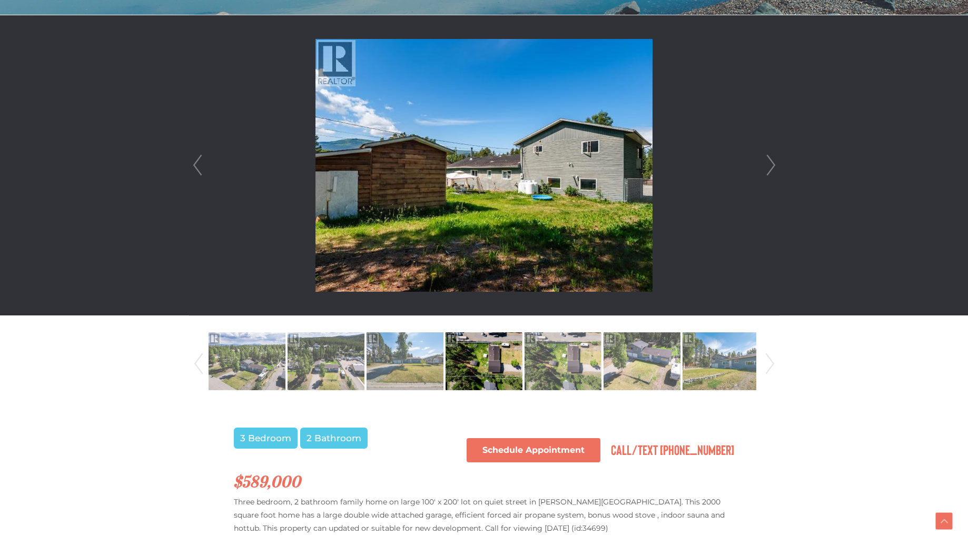
click at [770, 165] on link "Next" at bounding box center [771, 165] width 16 height 300
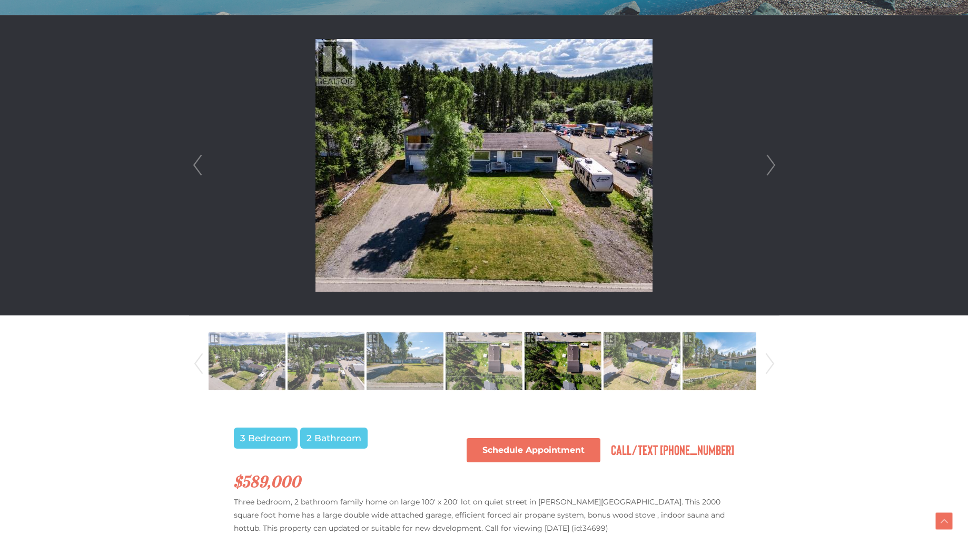
click at [770, 165] on link "Next" at bounding box center [771, 165] width 16 height 300
